Goal: Task Accomplishment & Management: Manage account settings

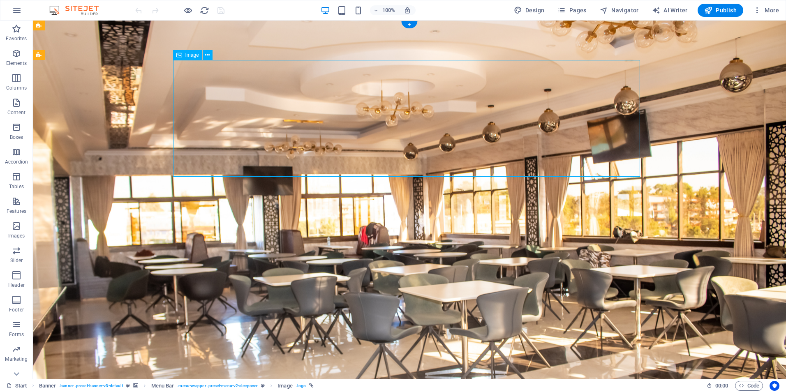
select select "px"
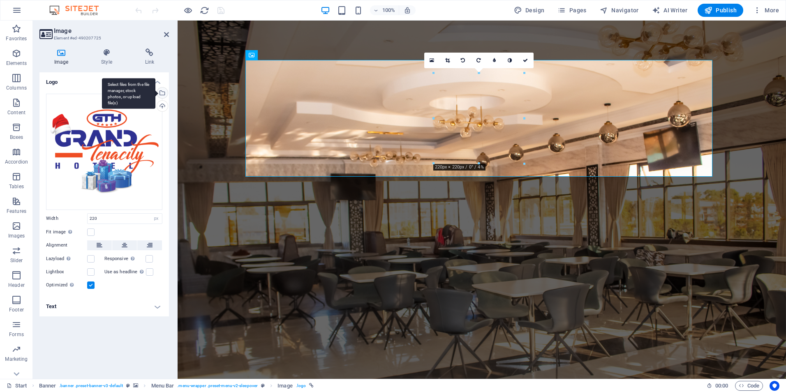
click at [155, 90] on div "Select files from the file manager, stock photos, or upload file(s)" at bounding box center [128, 93] width 53 height 31
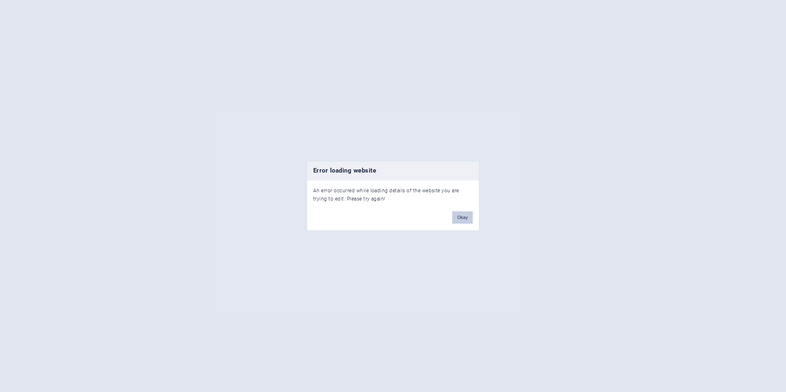
click at [463, 216] on button "Okay" at bounding box center [462, 218] width 21 height 12
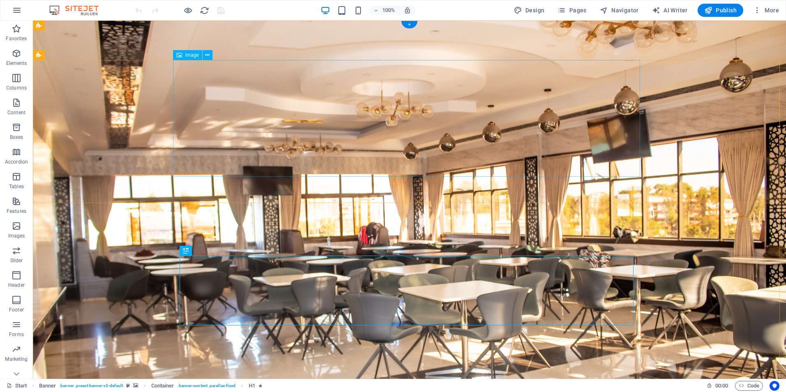
select select "px"
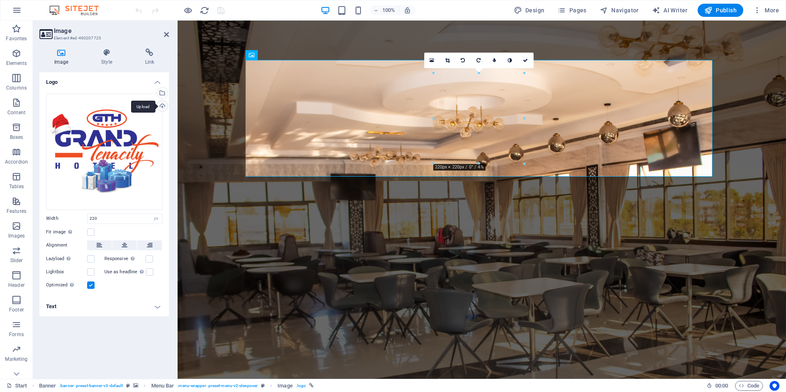
click at [160, 107] on div "Upload" at bounding box center [161, 107] width 12 height 12
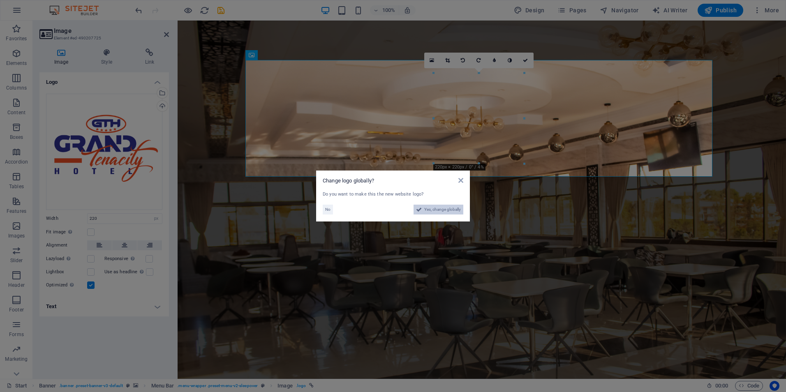
click at [443, 212] on span "Yes, change globally" at bounding box center [442, 210] width 37 height 10
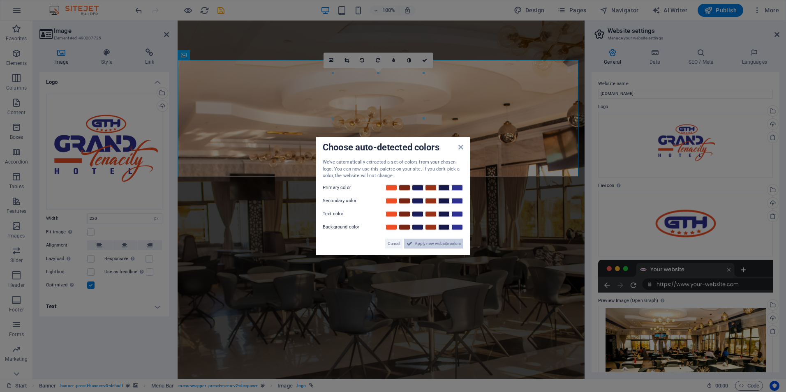
click at [440, 243] on span "Apply new website colors" at bounding box center [438, 244] width 46 height 10
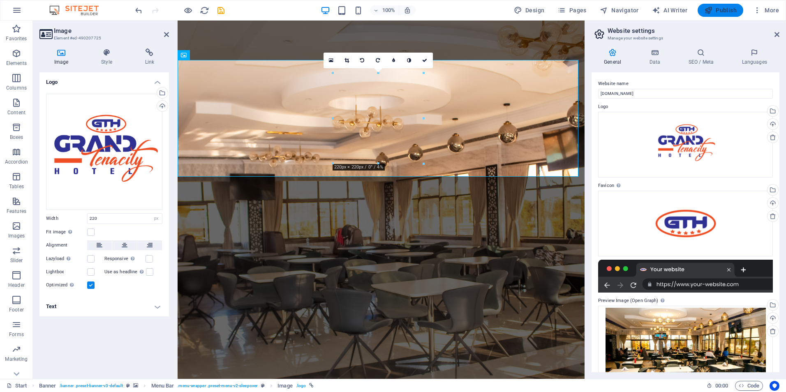
click at [727, 12] on span "Publish" at bounding box center [721, 10] width 32 height 8
checkbox input "false"
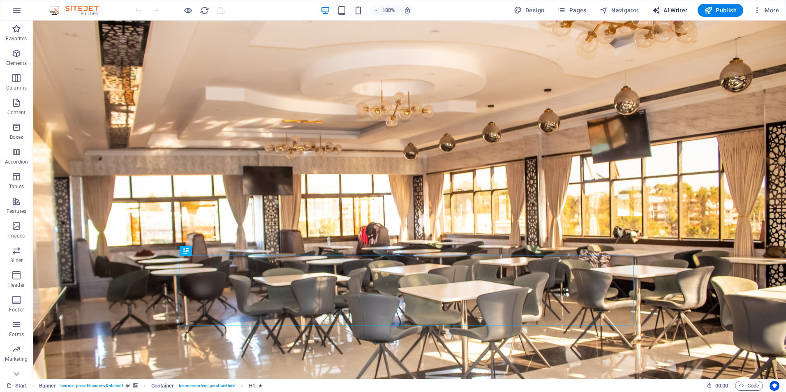
click at [681, 9] on span "AI Writer" at bounding box center [670, 10] width 36 height 8
select select "English"
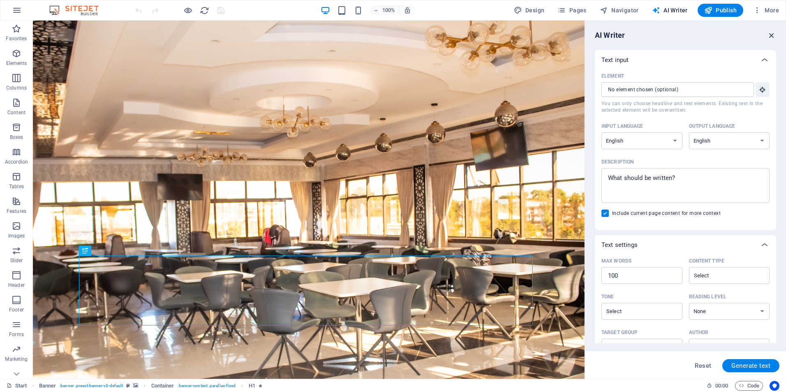
click at [772, 33] on icon "button" at bounding box center [771, 35] width 9 height 9
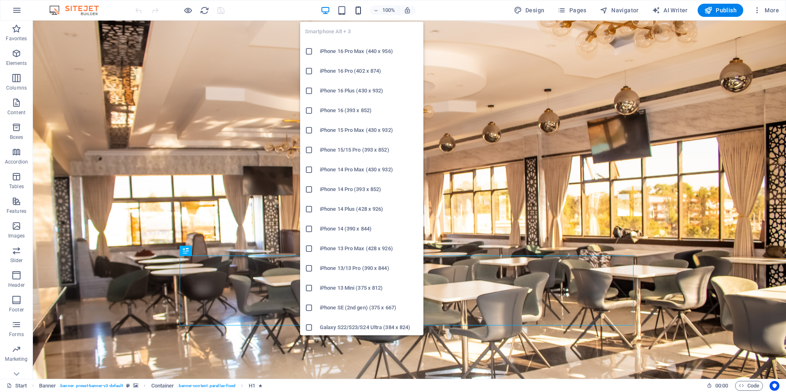
click at [357, 11] on icon "button" at bounding box center [358, 10] width 9 height 9
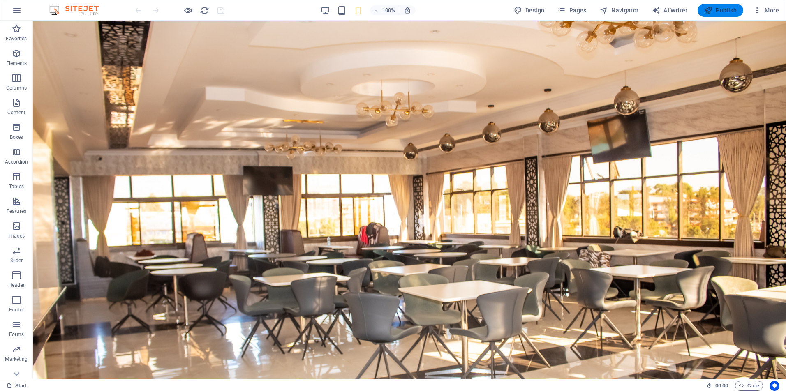
click at [716, 11] on span "Publish" at bounding box center [721, 10] width 32 height 8
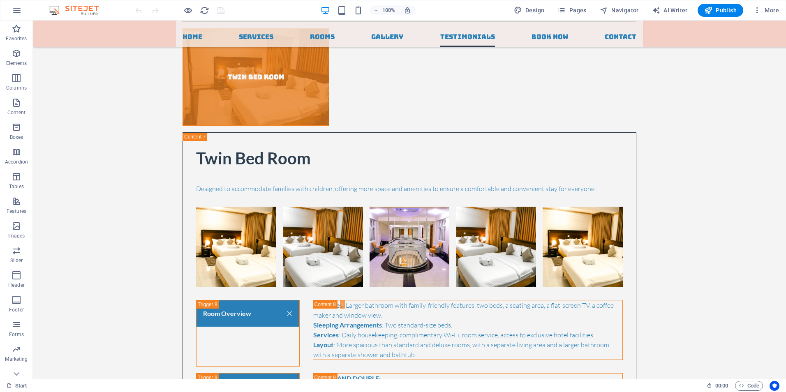
scroll to position [3388, 0]
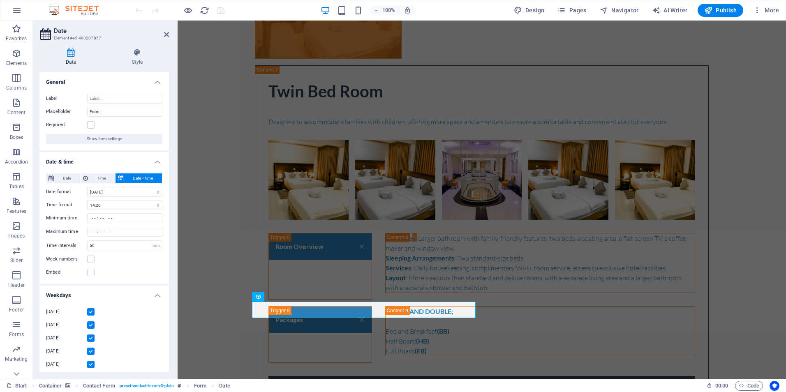
scroll to position [3330, 0]
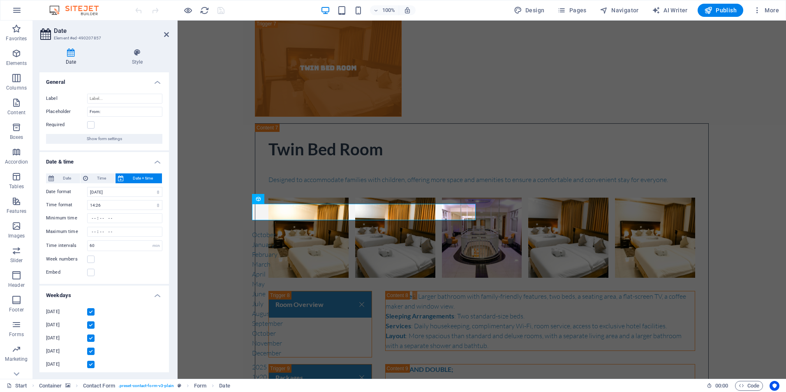
drag, startPoint x: 268, startPoint y: 213, endPoint x: 254, endPoint y: 213, distance: 14.0
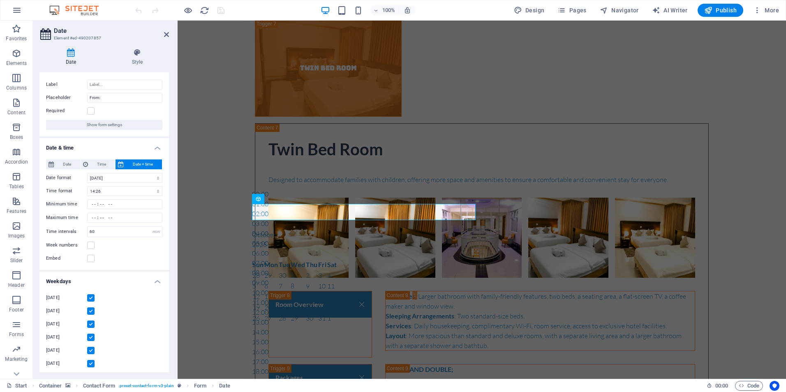
scroll to position [0, 0]
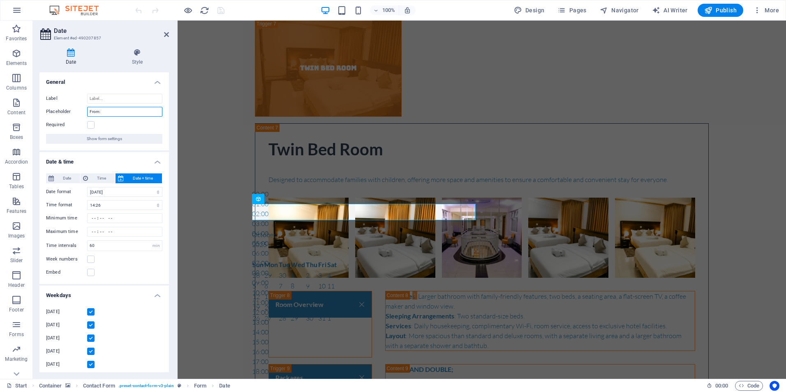
click at [105, 111] on input "From:" at bounding box center [124, 112] width 75 height 10
click at [98, 112] on input "From:" at bounding box center [124, 112] width 75 height 10
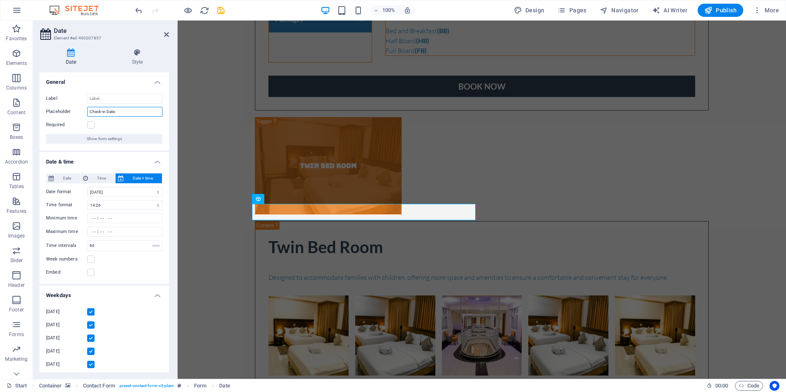
type input "Check-in Date:"
click at [121, 160] on h4 "Date & time" at bounding box center [104, 159] width 130 height 15
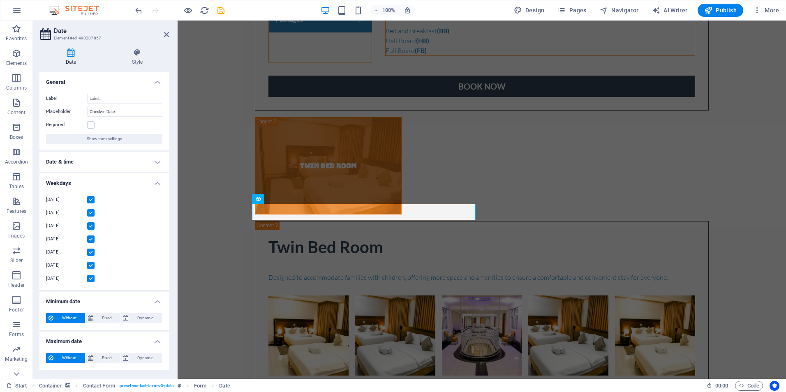
click at [156, 183] on h4 "Weekdays" at bounding box center [104, 181] width 130 height 15
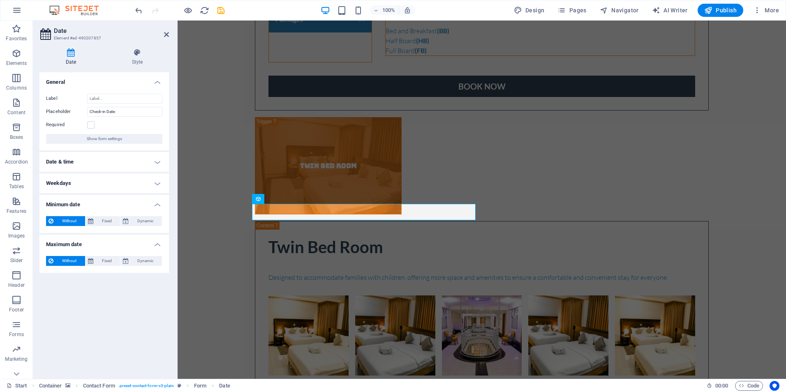
click at [64, 221] on span "Without" at bounding box center [69, 221] width 27 height 10
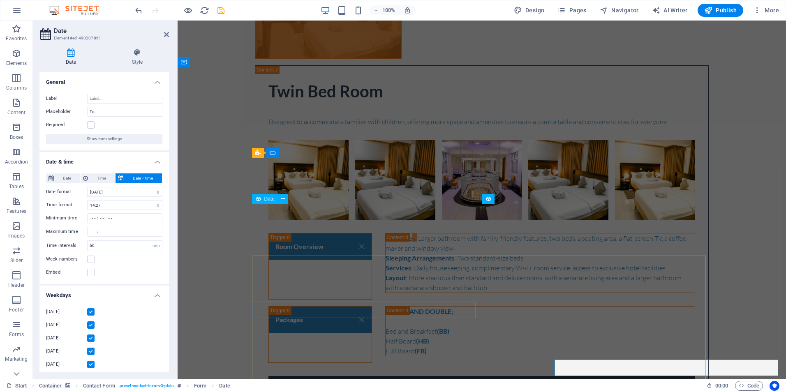
scroll to position [3330, 0]
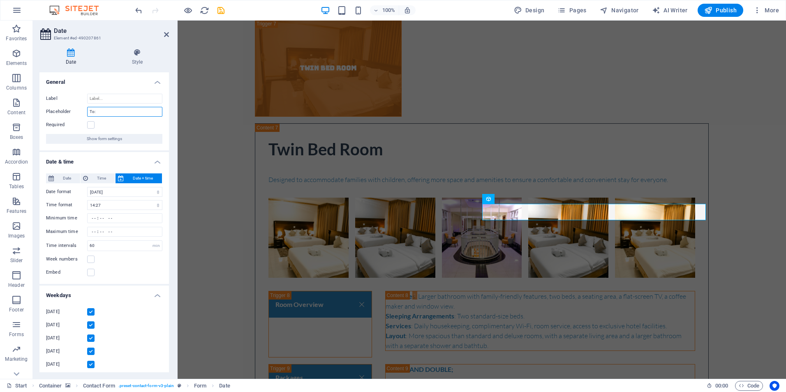
drag, startPoint x: 93, startPoint y: 112, endPoint x: 79, endPoint y: 114, distance: 14.1
click at [79, 114] on div "Placeholder To:" at bounding box center [104, 112] width 116 height 10
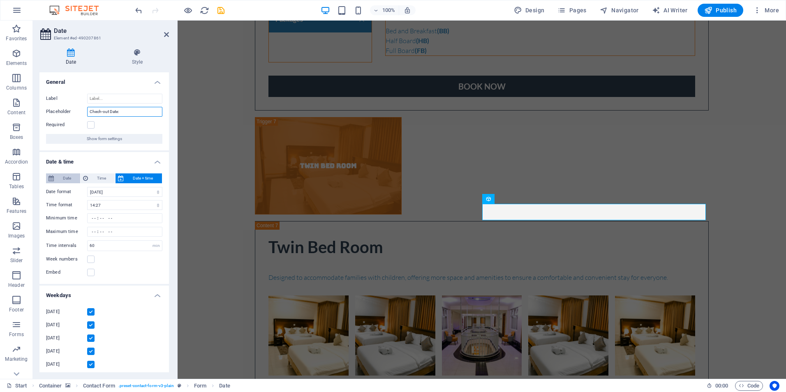
type input "Chech-out Date:"
click at [71, 181] on span "Date" at bounding box center [66, 179] width 21 height 10
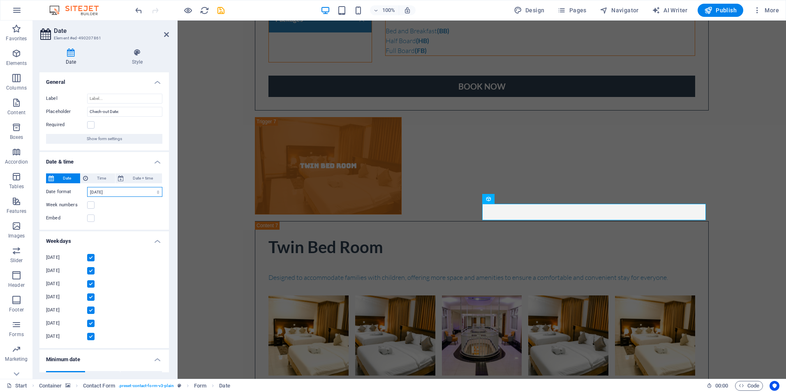
click at [124, 191] on select "[DATE] [DATE] [DATE] [DATE] [DATE] [DATE]" at bounding box center [124, 192] width 75 height 10
click at [87, 187] on select "[DATE] [DATE] [DATE] [DATE] [DATE] [DATE]" at bounding box center [124, 192] width 75 height 10
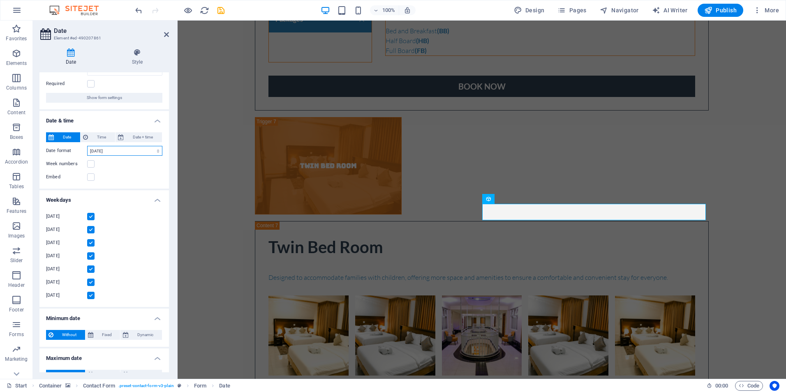
scroll to position [56, 0]
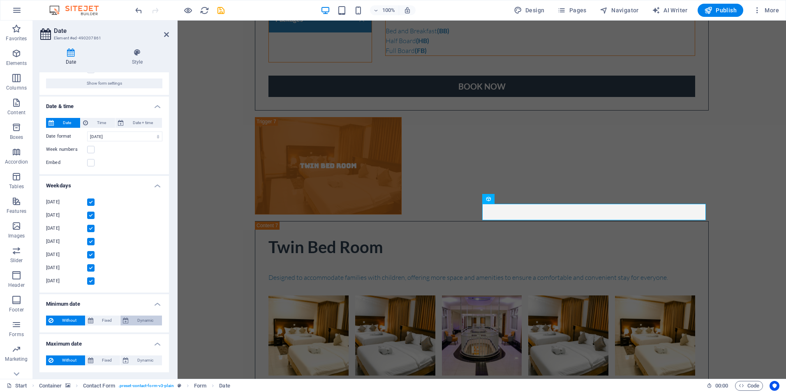
click at [142, 318] on span "Dynamic" at bounding box center [145, 321] width 28 height 10
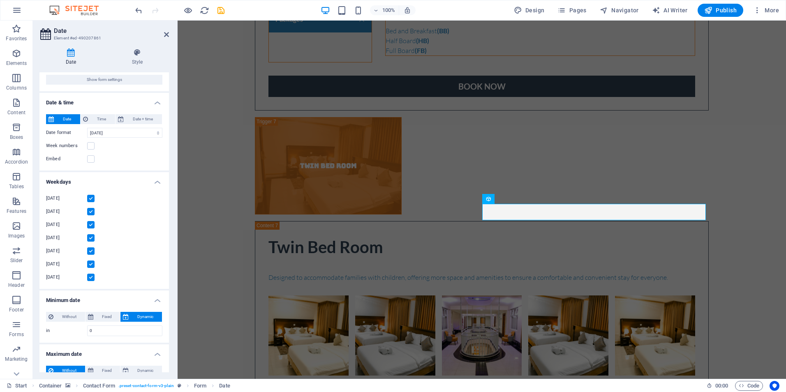
scroll to position [70, 0]
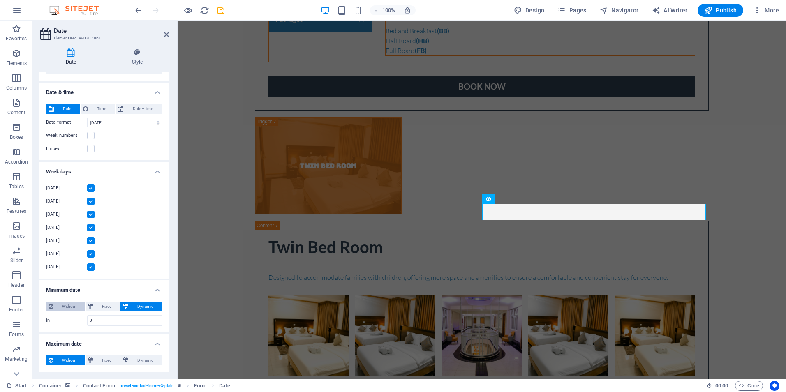
click at [77, 305] on span "Without" at bounding box center [69, 307] width 27 height 10
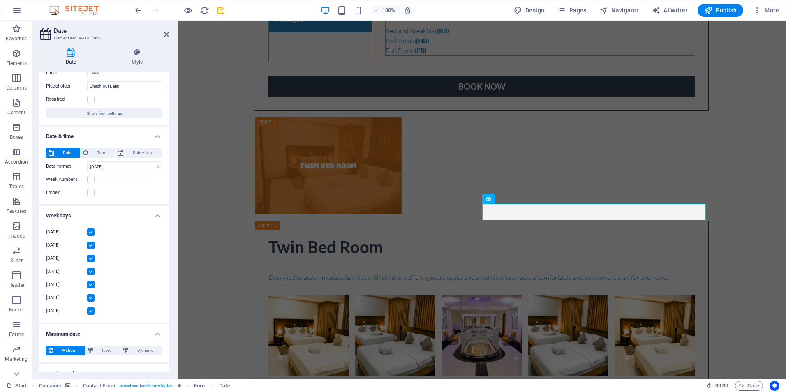
scroll to position [14, 0]
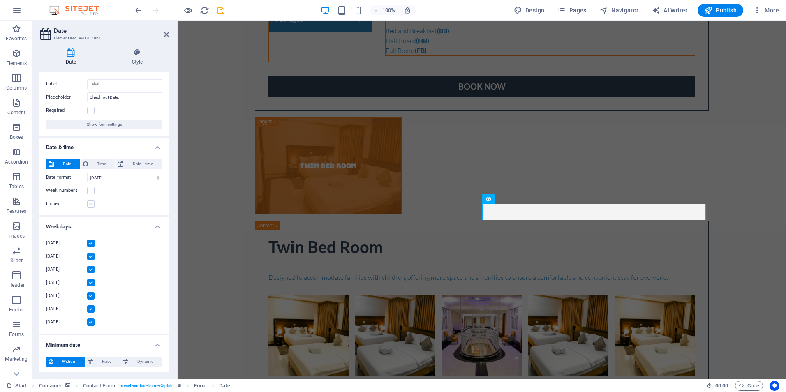
click at [93, 202] on label at bounding box center [90, 203] width 7 height 7
click at [0, 0] on input "Embed" at bounding box center [0, 0] width 0 height 0
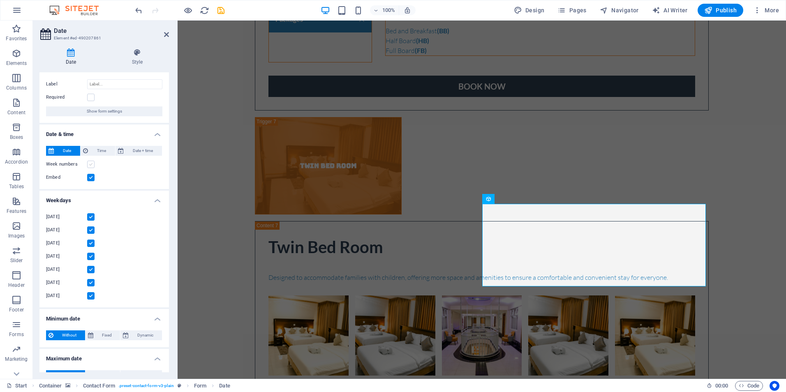
click at [90, 164] on label at bounding box center [90, 164] width 7 height 7
click at [0, 0] on input "Week numbers" at bounding box center [0, 0] width 0 height 0
click at [90, 164] on label at bounding box center [90, 164] width 7 height 7
click at [0, 0] on input "Week numbers" at bounding box center [0, 0] width 0 height 0
click at [90, 164] on label at bounding box center [90, 164] width 7 height 7
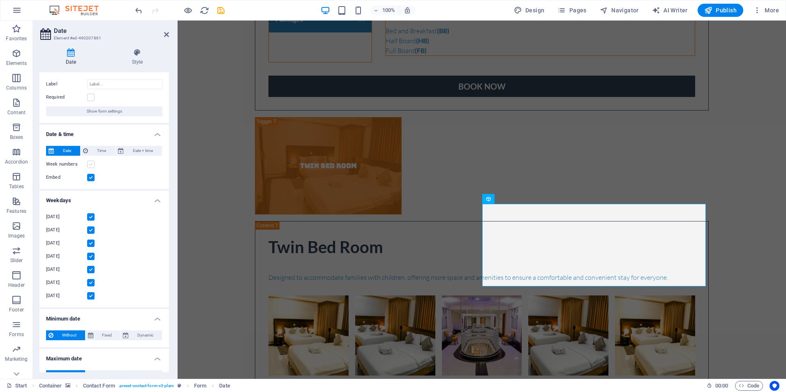
click at [0, 0] on input "Week numbers" at bounding box center [0, 0] width 0 height 0
click at [90, 164] on label at bounding box center [90, 164] width 7 height 7
click at [0, 0] on input "Week numbers" at bounding box center [0, 0] width 0 height 0
click at [90, 164] on label at bounding box center [90, 164] width 7 height 7
click at [0, 0] on input "Week numbers" at bounding box center [0, 0] width 0 height 0
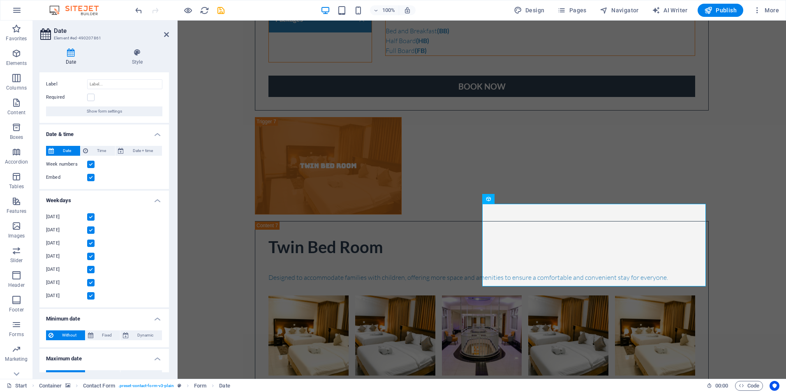
click at [90, 164] on label at bounding box center [90, 164] width 7 height 7
click at [0, 0] on input "Week numbers" at bounding box center [0, 0] width 0 height 0
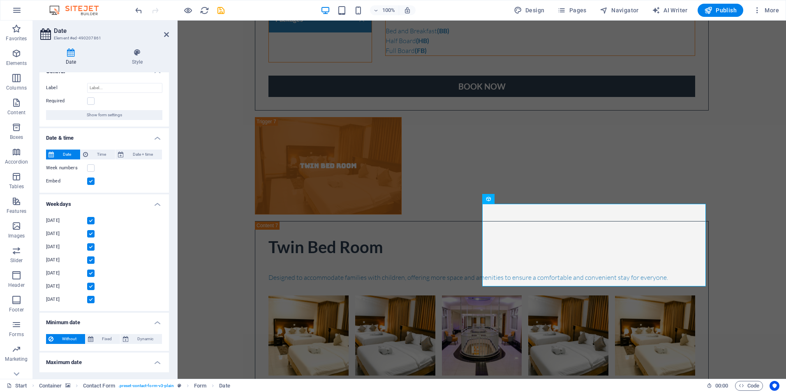
scroll to position [0, 0]
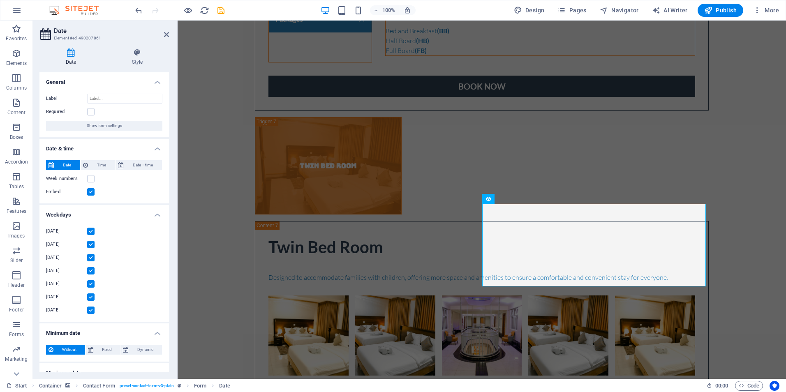
click at [88, 190] on label at bounding box center [90, 191] width 7 height 7
click at [0, 0] on input "Embed" at bounding box center [0, 0] width 0 height 0
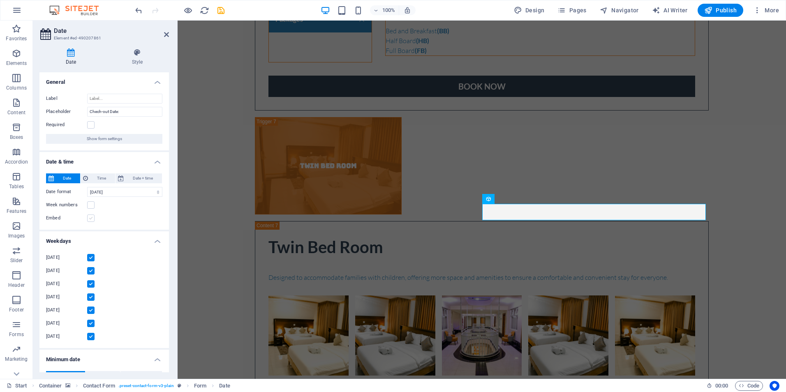
click at [90, 217] on label at bounding box center [90, 218] width 7 height 7
click at [0, 0] on input "Embed" at bounding box center [0, 0] width 0 height 0
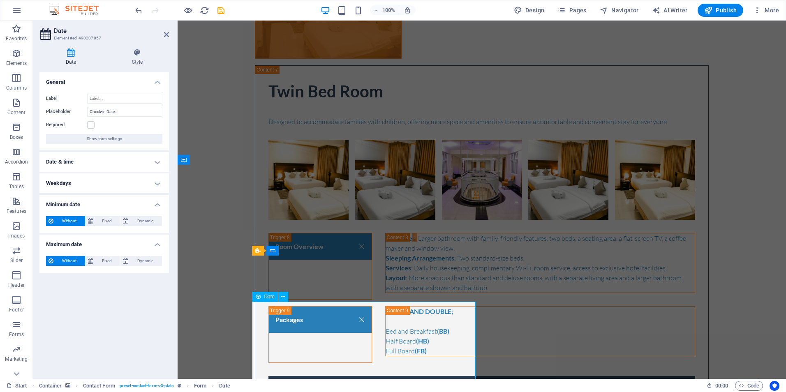
scroll to position [3330, 0]
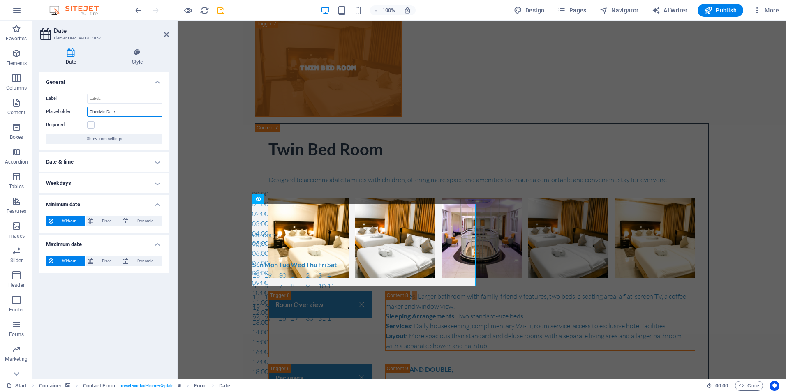
click at [121, 111] on input "Check-in Date:" at bounding box center [124, 112] width 75 height 10
click at [158, 160] on h4 "Date & time" at bounding box center [104, 162] width 130 height 20
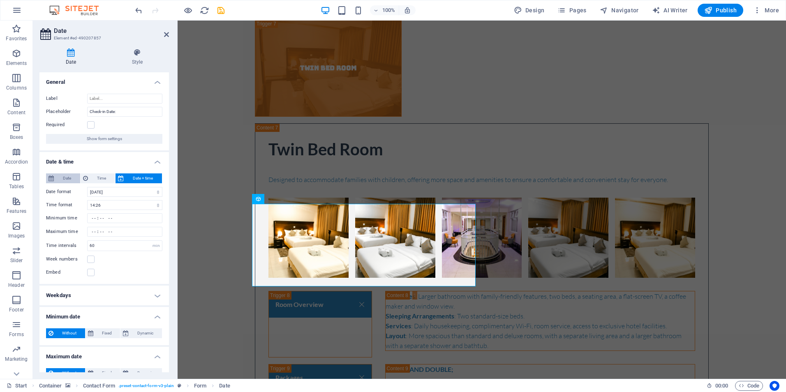
click at [60, 179] on span "Date" at bounding box center [66, 179] width 21 height 10
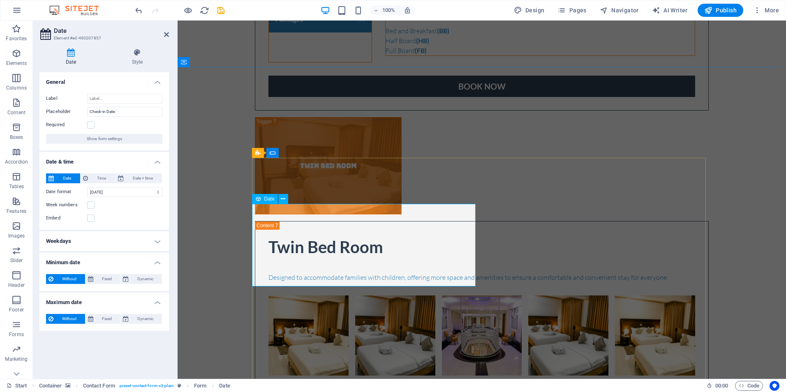
click at [93, 218] on label at bounding box center [90, 218] width 7 height 7
click at [0, 0] on input "Embed" at bounding box center [0, 0] width 0 height 0
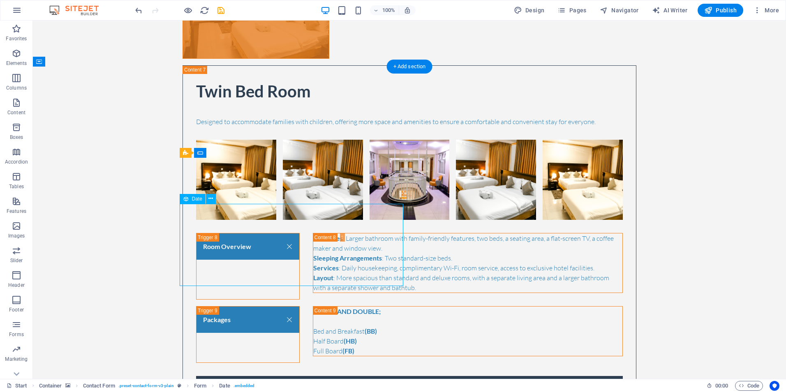
scroll to position [3330, 0]
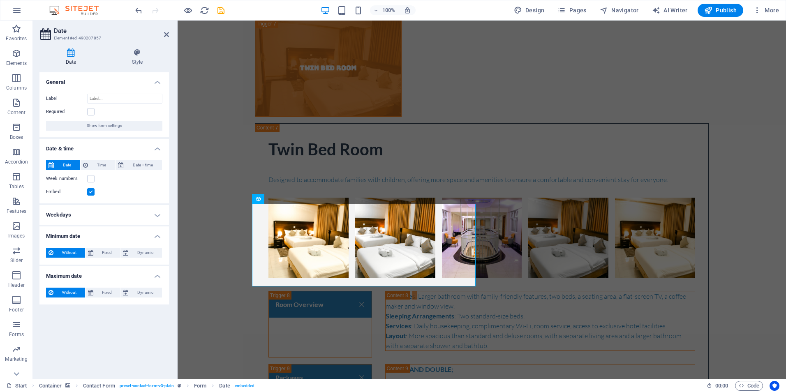
click at [92, 191] on label at bounding box center [90, 191] width 7 height 7
click at [0, 0] on input "Embed" at bounding box center [0, 0] width 0 height 0
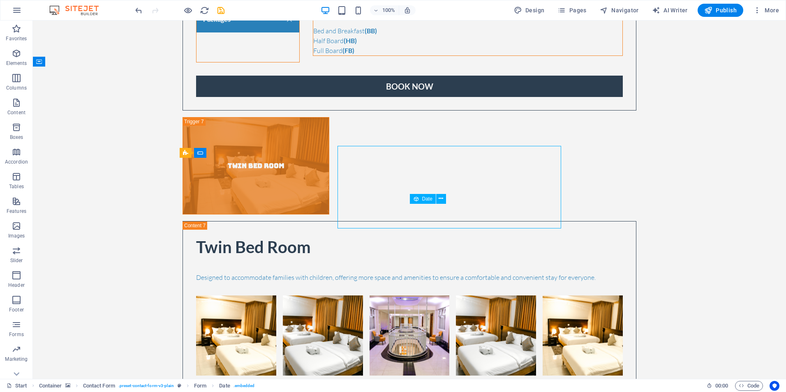
scroll to position [3388, 0]
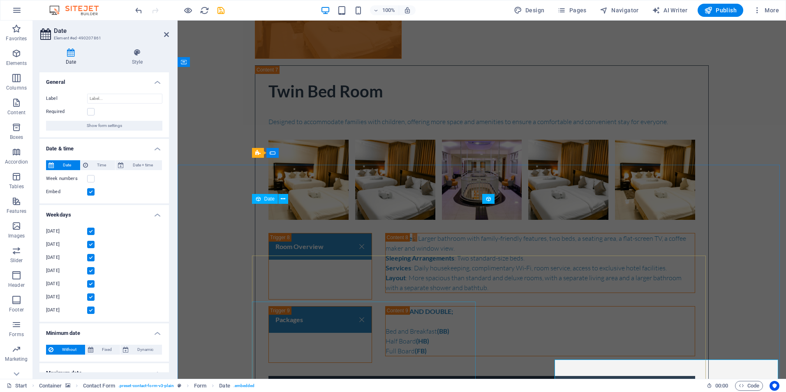
scroll to position [3330, 0]
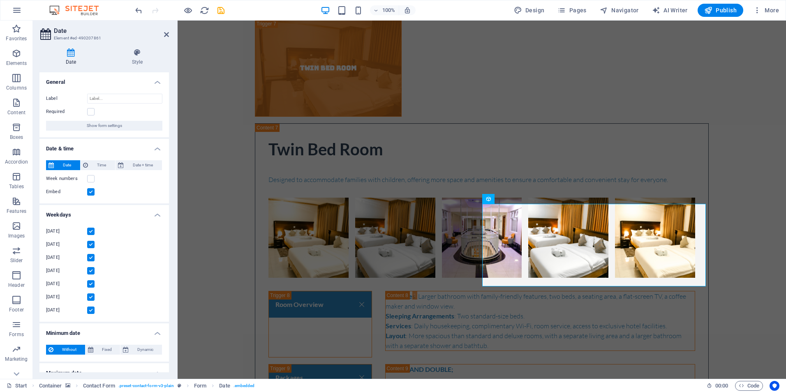
click at [90, 194] on label at bounding box center [90, 191] width 7 height 7
click at [0, 0] on input "Embed" at bounding box center [0, 0] width 0 height 0
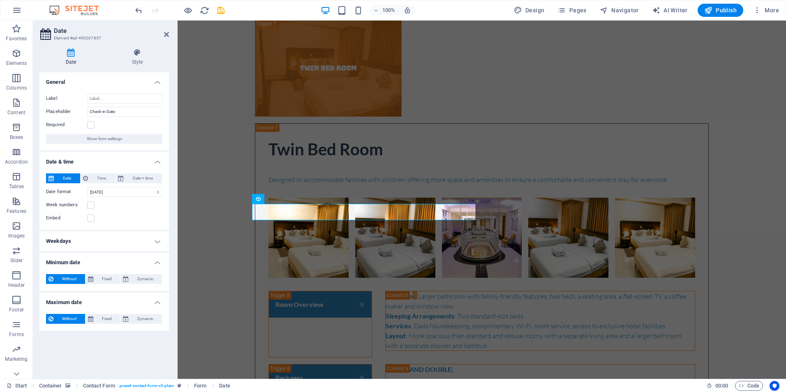
click at [157, 243] on h4 "Weekdays" at bounding box center [104, 242] width 130 height 20
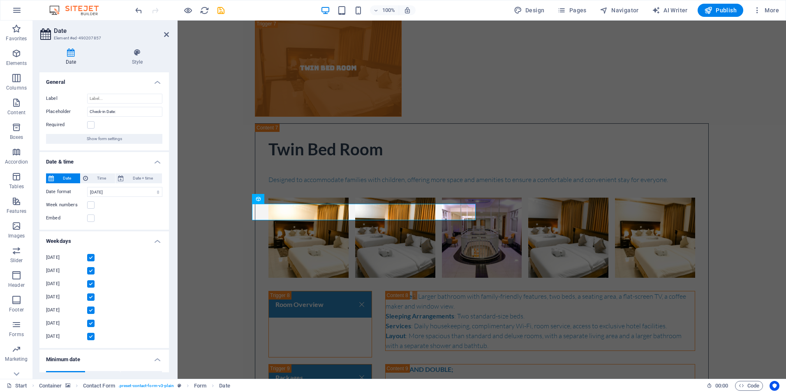
click at [157, 243] on h4 "Weekdays" at bounding box center [104, 239] width 130 height 15
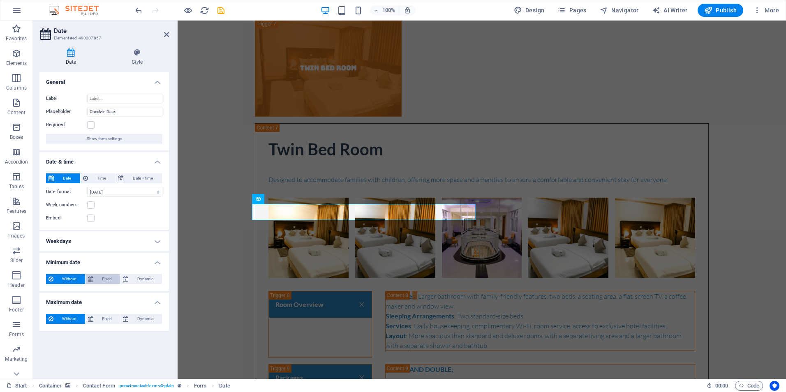
click at [107, 276] on span "Fixed" at bounding box center [107, 279] width 22 height 10
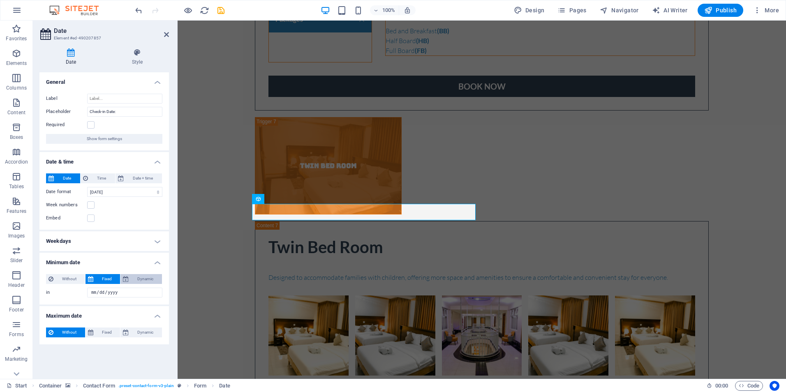
click at [134, 279] on span "Dynamic" at bounding box center [145, 279] width 28 height 10
click at [108, 280] on span "Fixed" at bounding box center [107, 279] width 22 height 10
click at [96, 292] on input "in" at bounding box center [124, 293] width 75 height 10
click at [102, 294] on input "in" at bounding box center [124, 293] width 75 height 10
click at [114, 292] on input "in" at bounding box center [124, 293] width 75 height 10
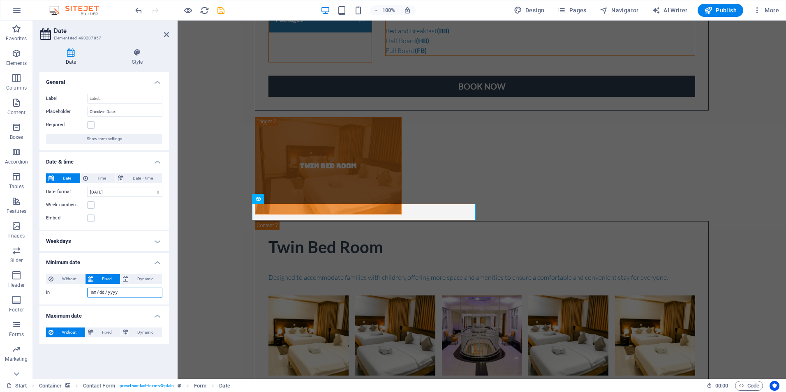
click at [94, 292] on input "in" at bounding box center [124, 293] width 75 height 10
click at [67, 280] on span "Without" at bounding box center [69, 279] width 27 height 10
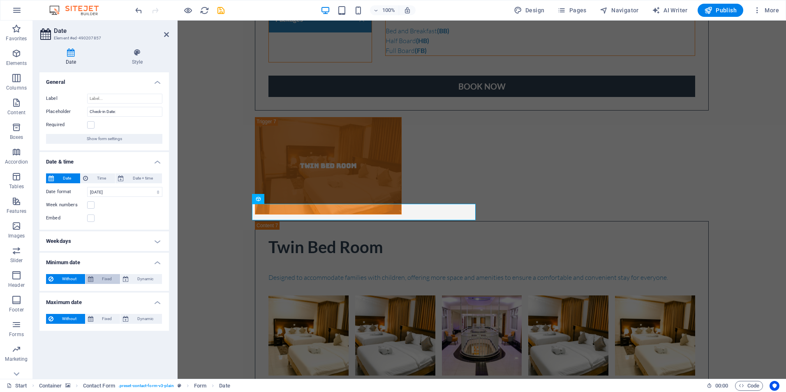
click at [103, 280] on span "Fixed" at bounding box center [107, 279] width 22 height 10
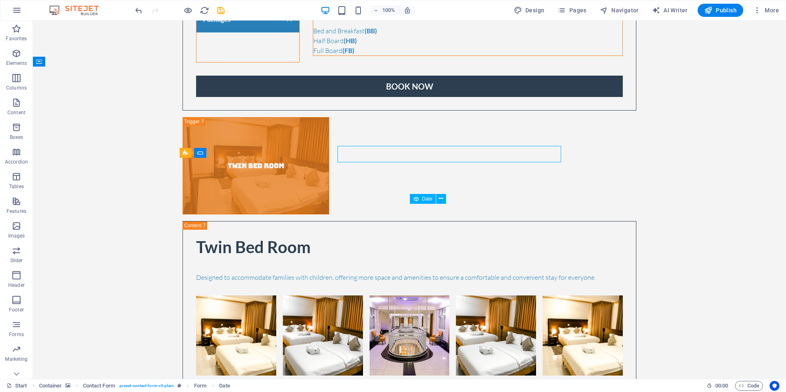
scroll to position [3388, 0]
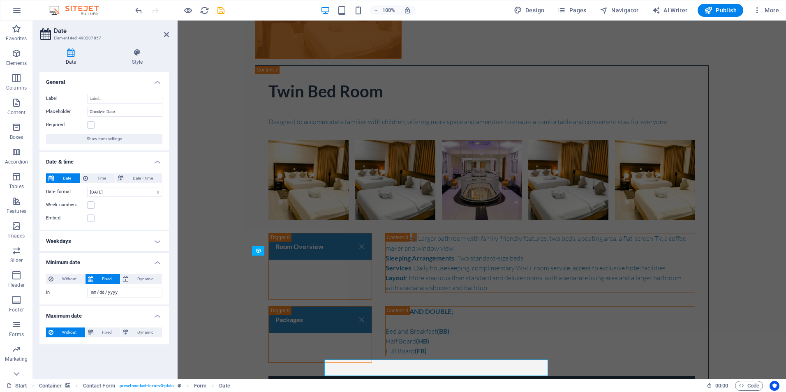
scroll to position [3330, 0]
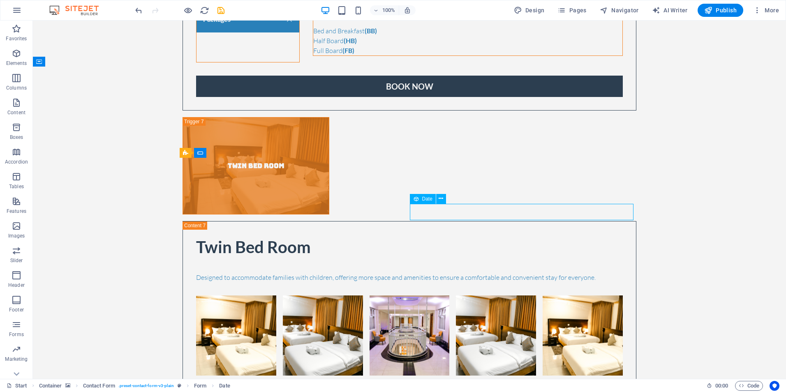
scroll to position [3388, 0]
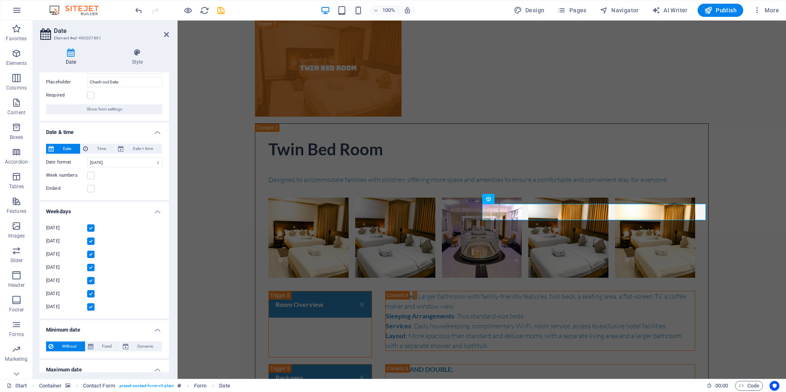
scroll to position [41, 0]
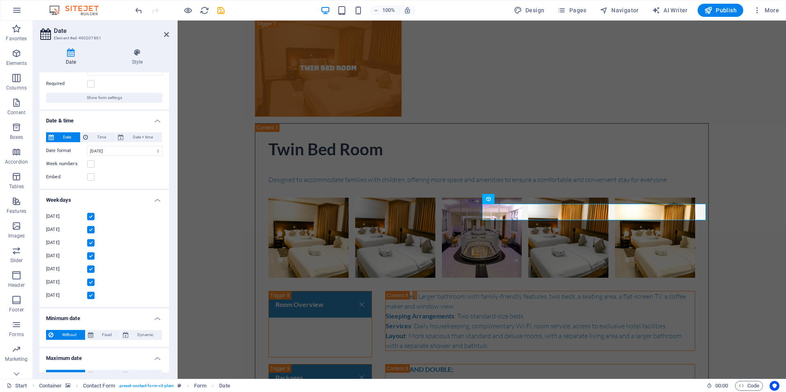
click at [156, 198] on h4 "Weekdays" at bounding box center [104, 197] width 130 height 15
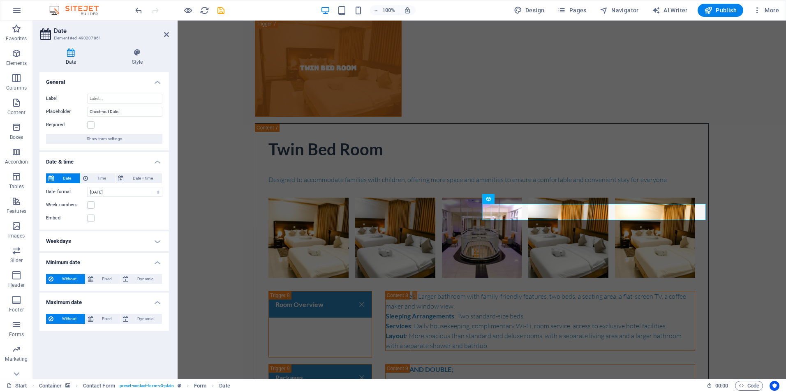
scroll to position [0, 0]
click at [109, 282] on span "Fixed" at bounding box center [107, 279] width 22 height 10
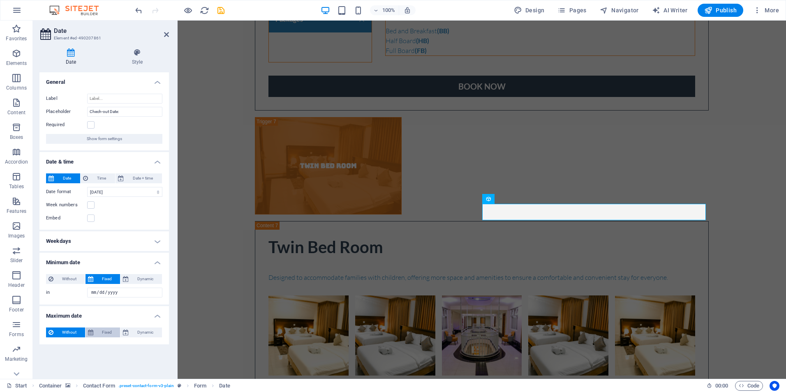
click at [103, 334] on span "Fixed" at bounding box center [107, 333] width 22 height 10
click at [101, 330] on span "Fixed" at bounding box center [107, 333] width 22 height 10
click at [127, 329] on icon at bounding box center [126, 333] width 6 height 10
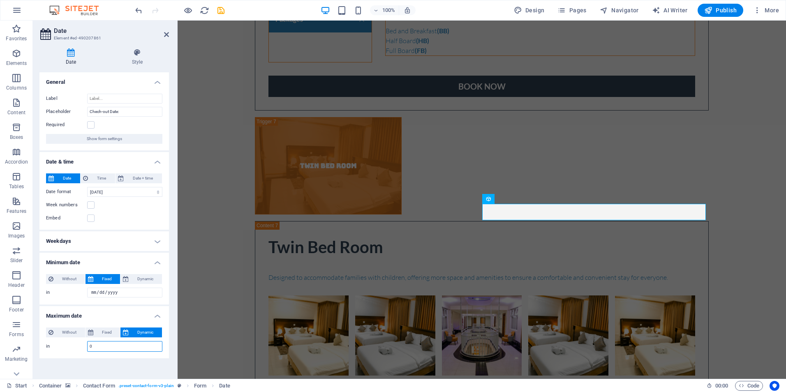
click at [111, 350] on input "0" at bounding box center [125, 347] width 74 height 10
click at [66, 334] on span "Without" at bounding box center [69, 333] width 27 height 10
click at [66, 276] on span "Without" at bounding box center [69, 279] width 27 height 10
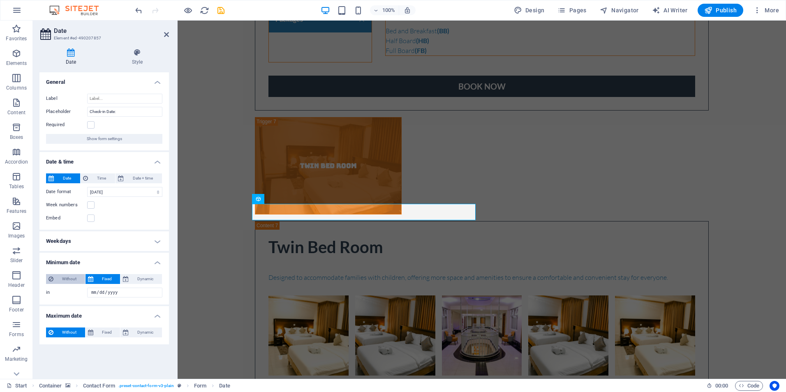
click at [74, 279] on span "Without" at bounding box center [69, 279] width 27 height 10
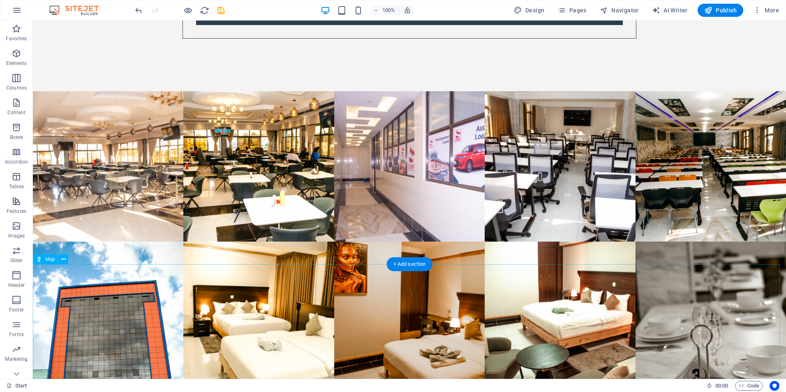
scroll to position [3904, 0]
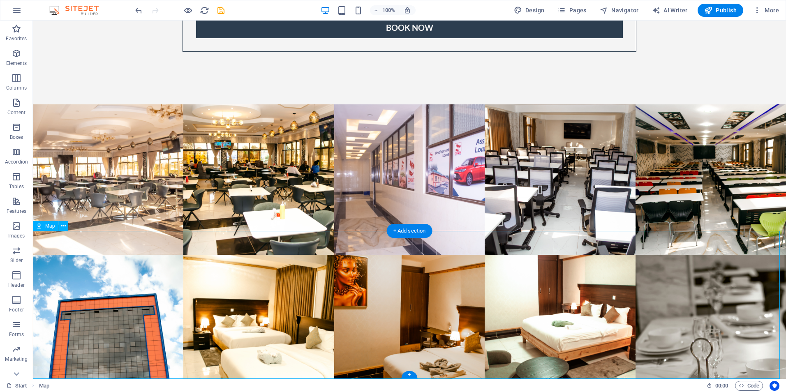
select select "1"
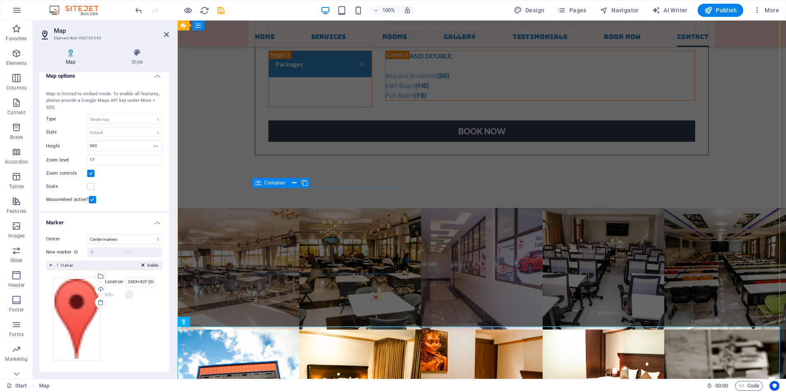
scroll to position [3738, 0]
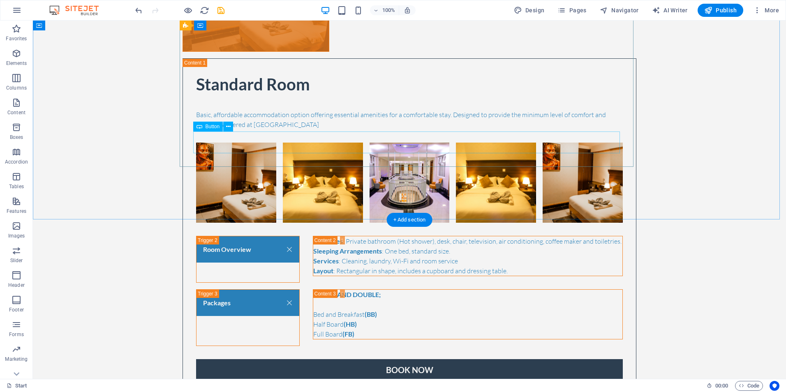
scroll to position [2670, 0]
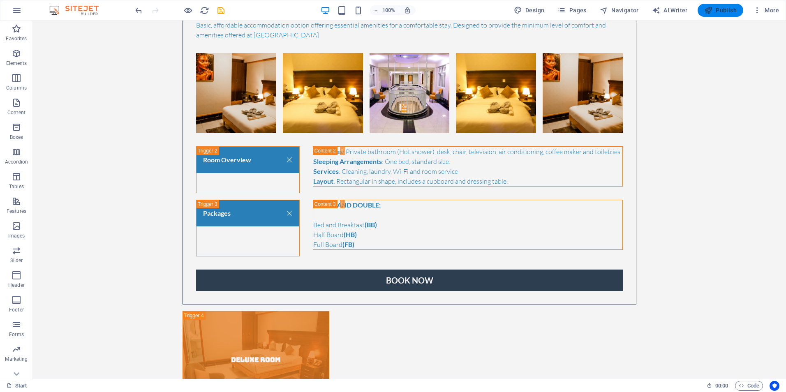
click at [723, 9] on span "Publish" at bounding box center [721, 10] width 32 height 8
checkbox input "false"
